Goal: Browse casually: Explore the website without a specific task or goal

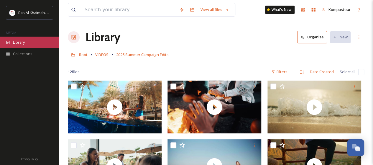
click at [27, 43] on div "Library" at bounding box center [29, 42] width 59 height 11
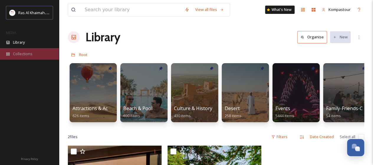
click at [33, 54] on div "Collections" at bounding box center [29, 53] width 59 height 11
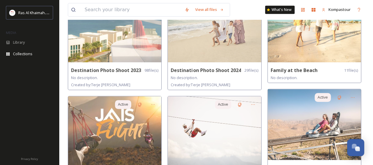
scroll to position [168, 0]
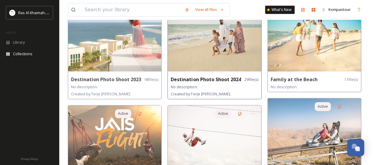
click at [211, 61] on img at bounding box center [214, 36] width 93 height 71
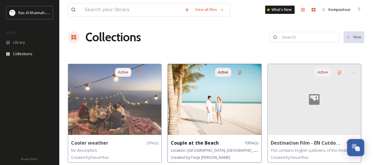
click at [209, 98] on img at bounding box center [214, 99] width 93 height 71
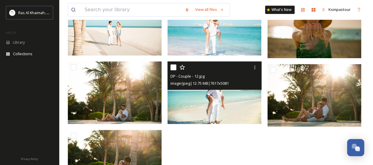
scroll to position [202, 0]
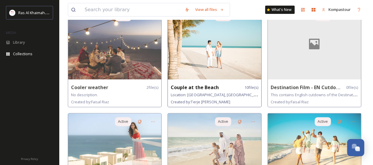
scroll to position [88, 0]
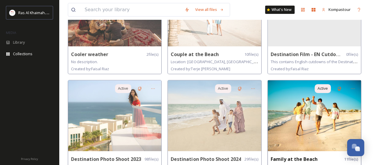
click at [308, 104] on img at bounding box center [313, 115] width 93 height 71
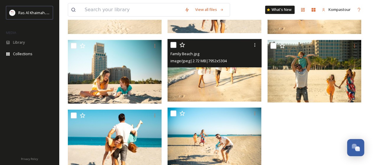
scroll to position [203, 0]
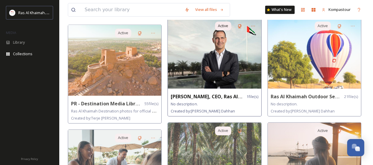
scroll to position [353, 0]
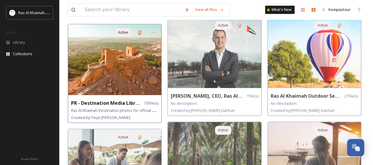
click at [118, 64] on img at bounding box center [114, 59] width 93 height 71
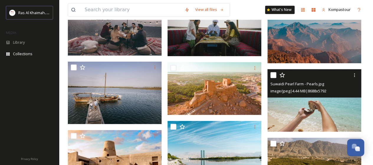
scroll to position [471, 0]
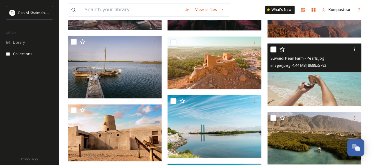
click at [293, 84] on img at bounding box center [314, 74] width 94 height 62
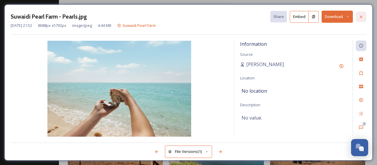
click at [361, 19] on icon at bounding box center [361, 16] width 5 height 5
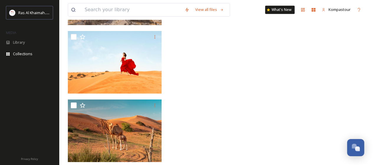
scroll to position [1475, 0]
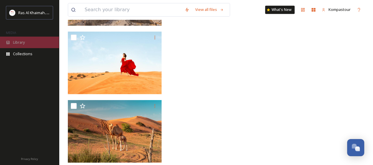
click at [21, 46] on div "Library" at bounding box center [29, 42] width 59 height 11
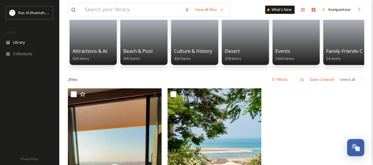
scroll to position [59, 0]
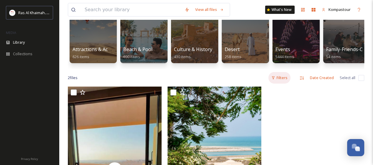
click at [283, 83] on div "Filters" at bounding box center [279, 77] width 22 height 11
click at [310, 89] on div "View all files What's New Kompastour Library Organise New Root Your Selections …" at bounding box center [216, 102] width 314 height 322
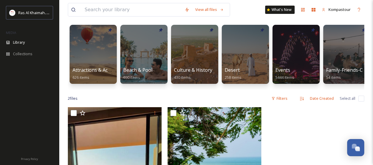
scroll to position [0, 0]
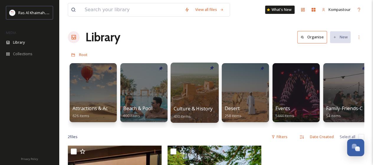
click at [181, 85] on div at bounding box center [194, 92] width 48 height 60
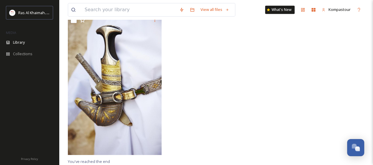
scroll to position [24, 0]
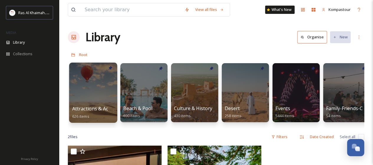
click at [84, 87] on div at bounding box center [93, 92] width 48 height 60
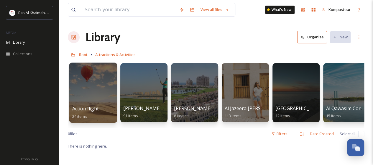
click at [91, 90] on div at bounding box center [93, 92] width 48 height 60
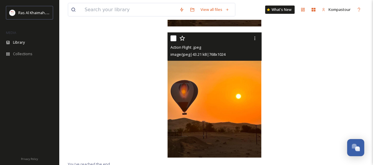
scroll to position [825, 0]
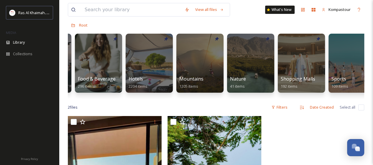
scroll to position [0, 322]
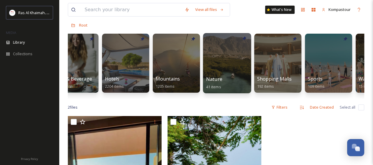
click at [231, 65] on div at bounding box center [227, 63] width 48 height 60
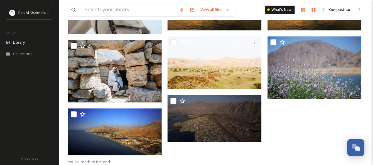
scroll to position [73, 0]
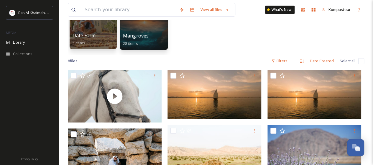
click at [150, 35] on div "Mangroves 28 items" at bounding box center [144, 39] width 42 height 15
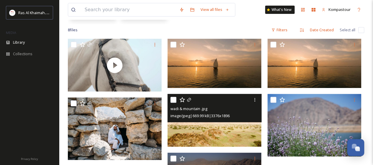
scroll to position [0, 0]
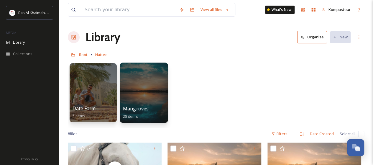
click at [151, 81] on div at bounding box center [144, 92] width 48 height 60
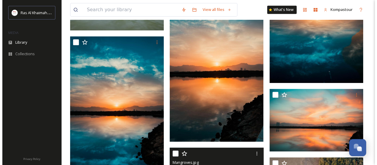
scroll to position [189, 0]
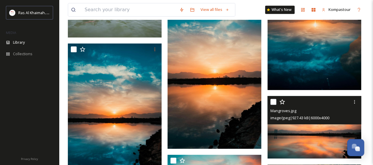
click at [294, 137] on img at bounding box center [314, 127] width 94 height 62
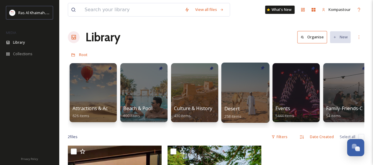
click at [251, 88] on div at bounding box center [245, 92] width 48 height 60
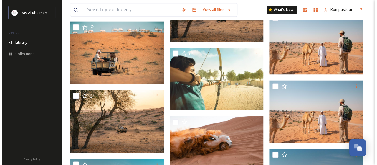
scroll to position [227, 0]
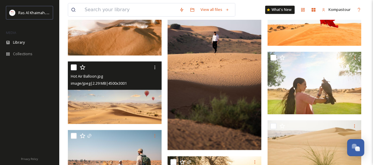
click at [126, 95] on img at bounding box center [115, 92] width 94 height 62
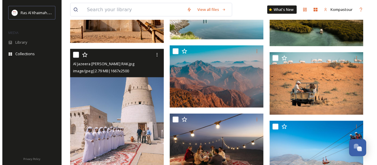
scroll to position [442, 0]
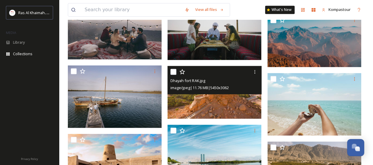
click at [223, 100] on img at bounding box center [214, 92] width 94 height 53
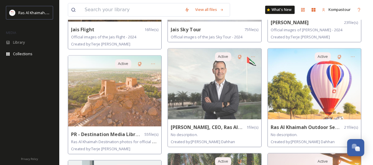
scroll to position [353, 0]
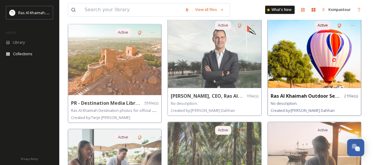
click at [317, 66] on img at bounding box center [313, 52] width 93 height 71
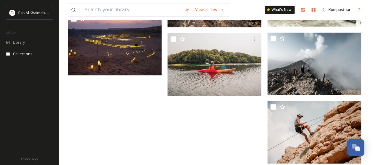
scroll to position [475, 0]
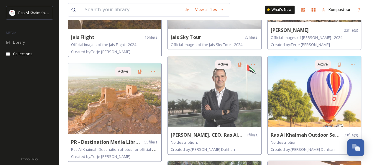
scroll to position [324, 0]
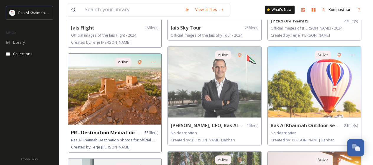
click at [97, 91] on img at bounding box center [114, 89] width 93 height 71
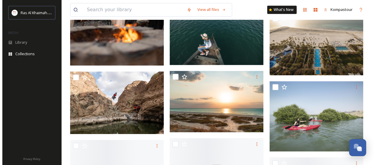
scroll to position [294, 0]
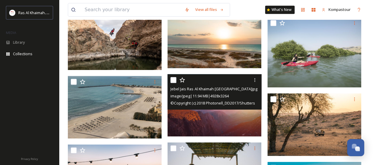
click at [209, 119] on img at bounding box center [214, 105] width 94 height 62
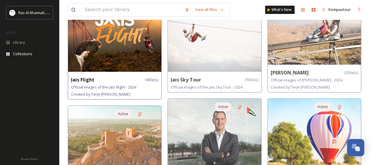
scroll to position [315, 0]
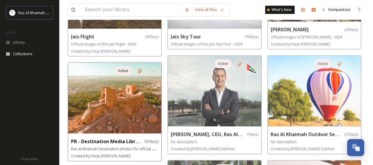
click at [120, 100] on img at bounding box center [114, 97] width 93 height 71
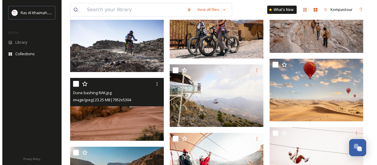
scroll to position [1060, 0]
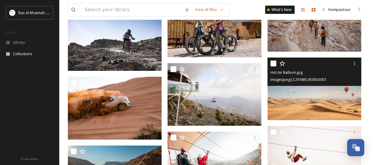
click at [319, 84] on div "Hot Air Balloon.jpg image/jpeg | 2.29 MB | 4500 x 3001" at bounding box center [314, 71] width 94 height 28
click at [322, 95] on img at bounding box center [314, 88] width 94 height 62
